Goal: Transaction & Acquisition: Purchase product/service

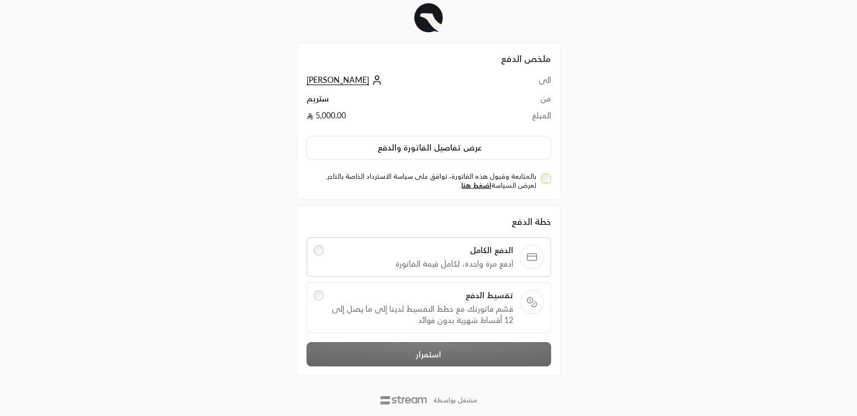
scroll to position [32, 0]
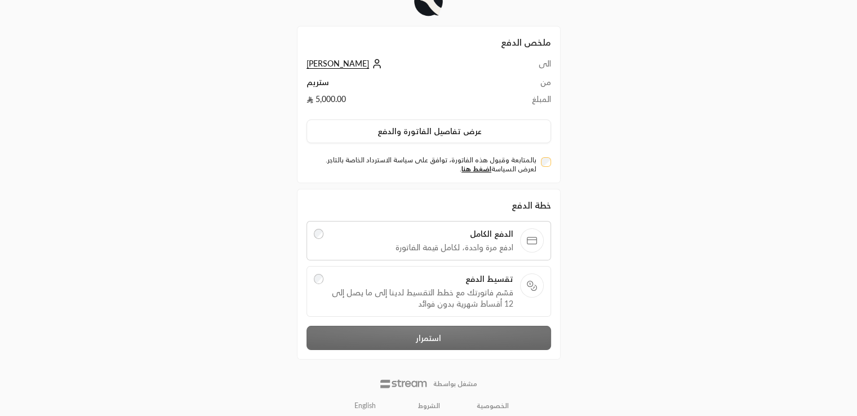
click at [377, 293] on span "قسّم فاتورتك مع خطط التقسيط لدينا إلى ما يصل إلى 12 أقساط شهرية بدون فوائد" at bounding box center [421, 298] width 183 height 23
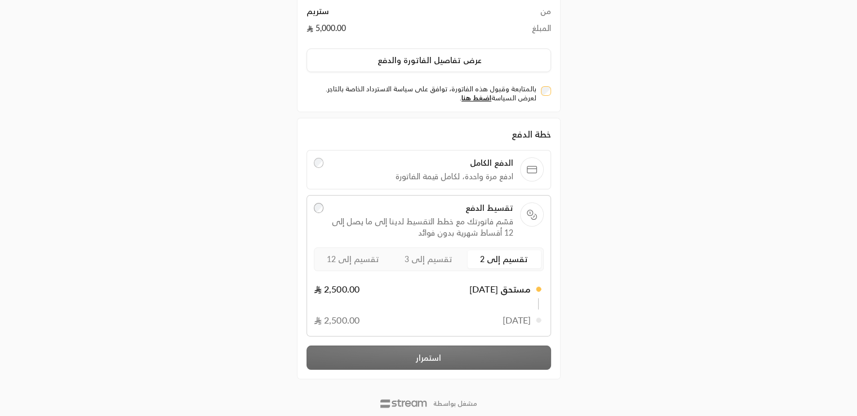
scroll to position [110, 0]
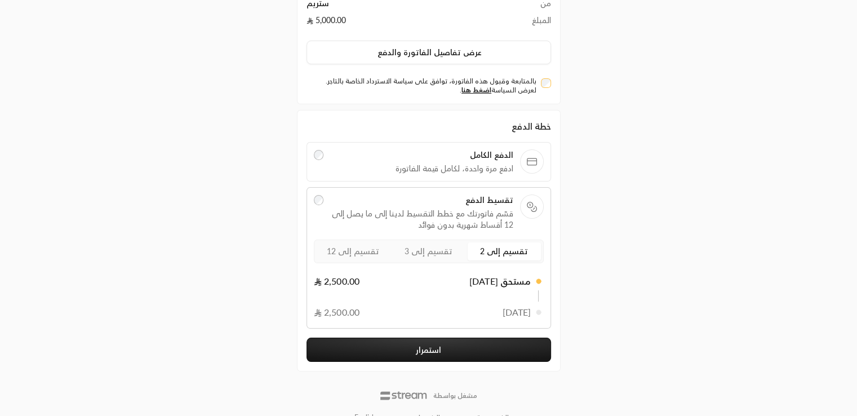
click at [449, 350] on button "استمرار" at bounding box center [429, 350] width 245 height 24
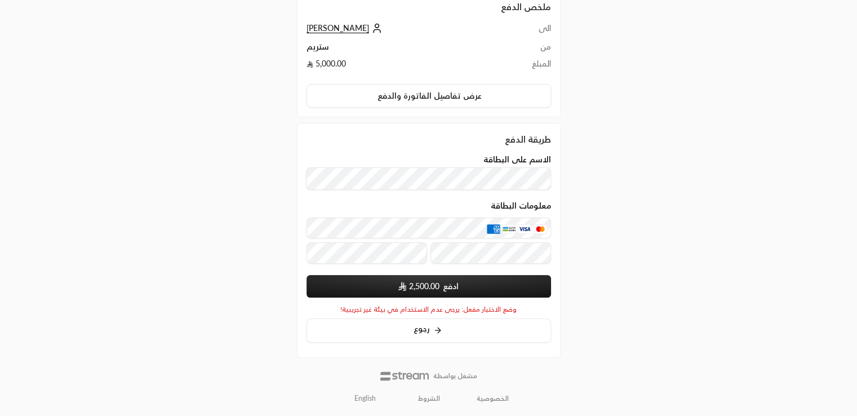
scroll to position [110, 0]
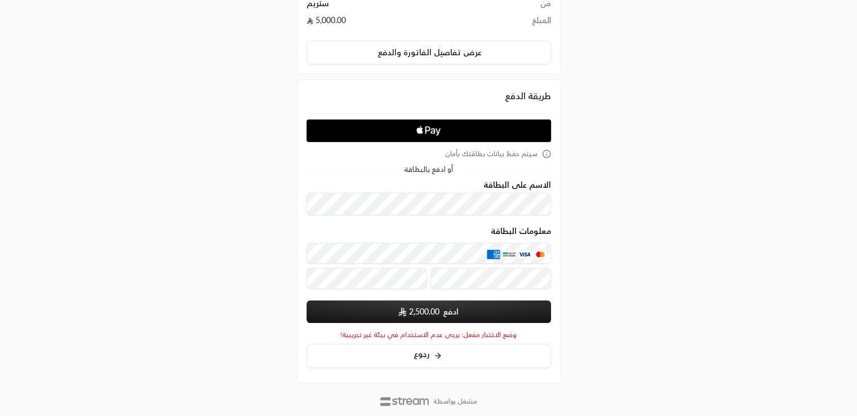
click at [448, 308] on button "ادفع 2,500.00" at bounding box center [429, 311] width 245 height 23
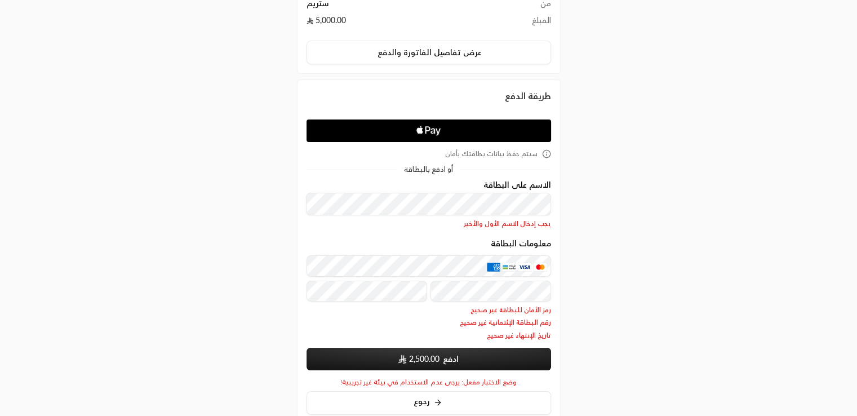
click at [493, 191] on div "الاسم على البطاقة يجب إدخال الاسم الأول والأخير" at bounding box center [429, 204] width 245 height 48
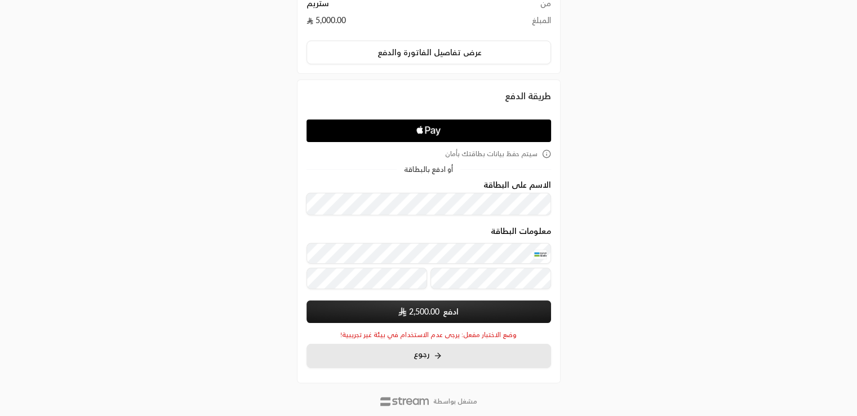
click at [353, 348] on button "رجوع" at bounding box center [429, 356] width 245 height 24
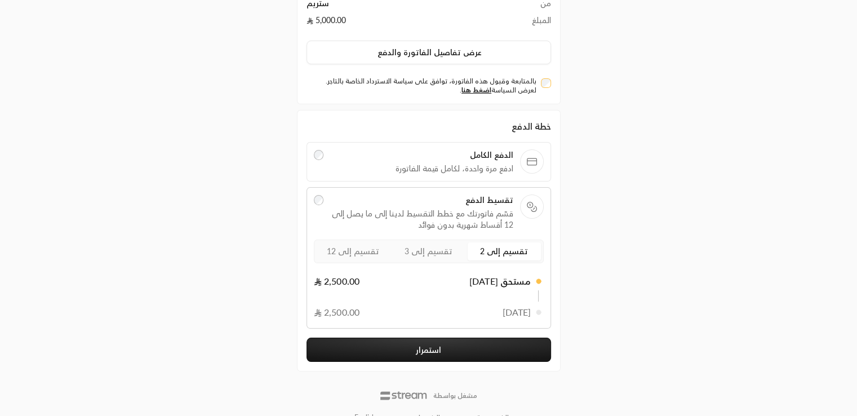
click at [458, 348] on button "استمرار" at bounding box center [429, 350] width 245 height 24
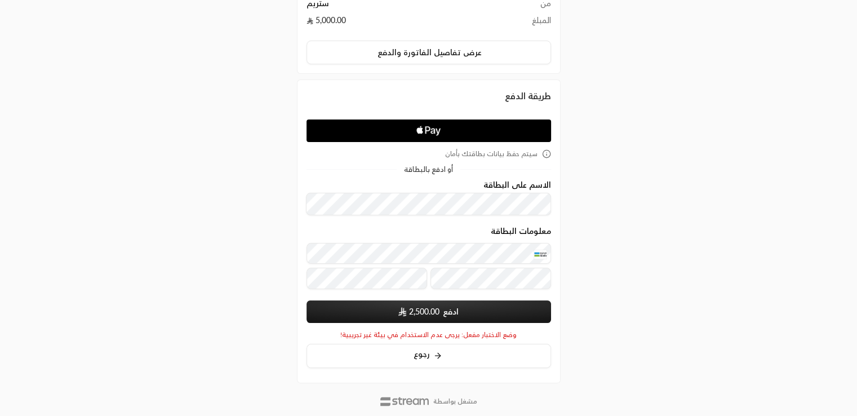
click at [414, 310] on span "2,500.00" at bounding box center [424, 311] width 30 height 11
